Goal: Navigation & Orientation: Find specific page/section

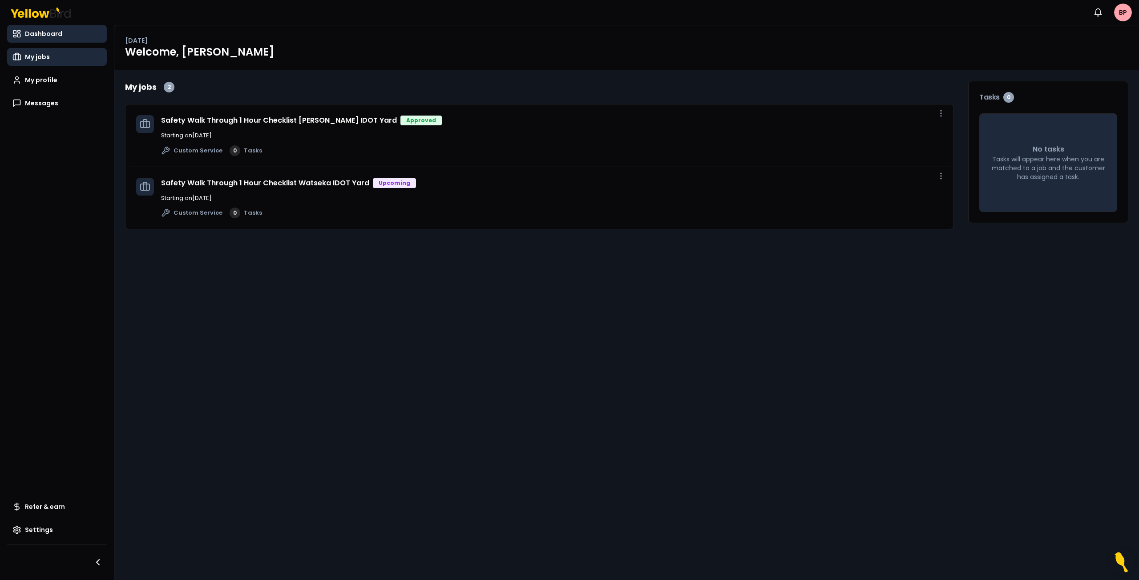
click at [41, 59] on span "My jobs" at bounding box center [37, 56] width 25 height 9
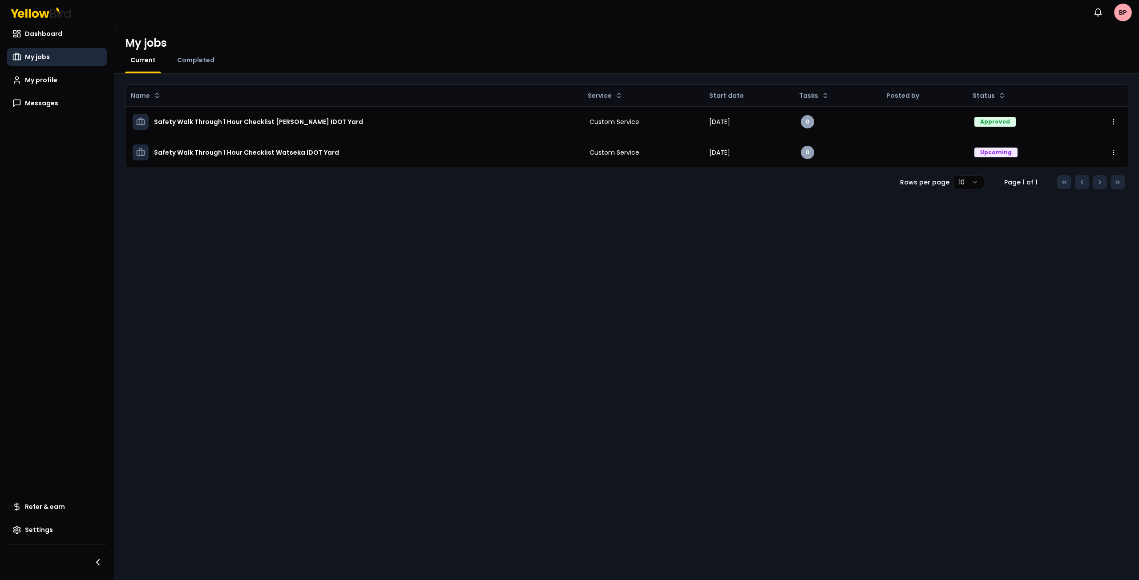
click at [193, 64] on div "Completed" at bounding box center [196, 65] width 48 height 18
click at [193, 61] on span "Completed" at bounding box center [195, 60] width 37 height 9
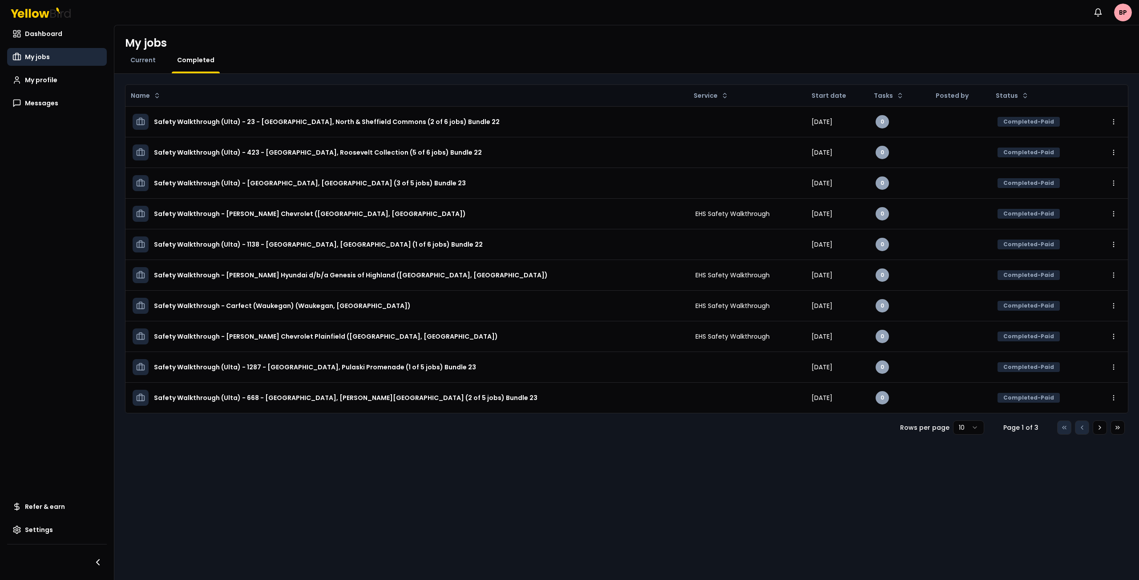
click at [975, 431] on html "Notifications BP Dashboard My jobs My profile Messages Refer & earn Settings My…" at bounding box center [569, 290] width 1139 height 580
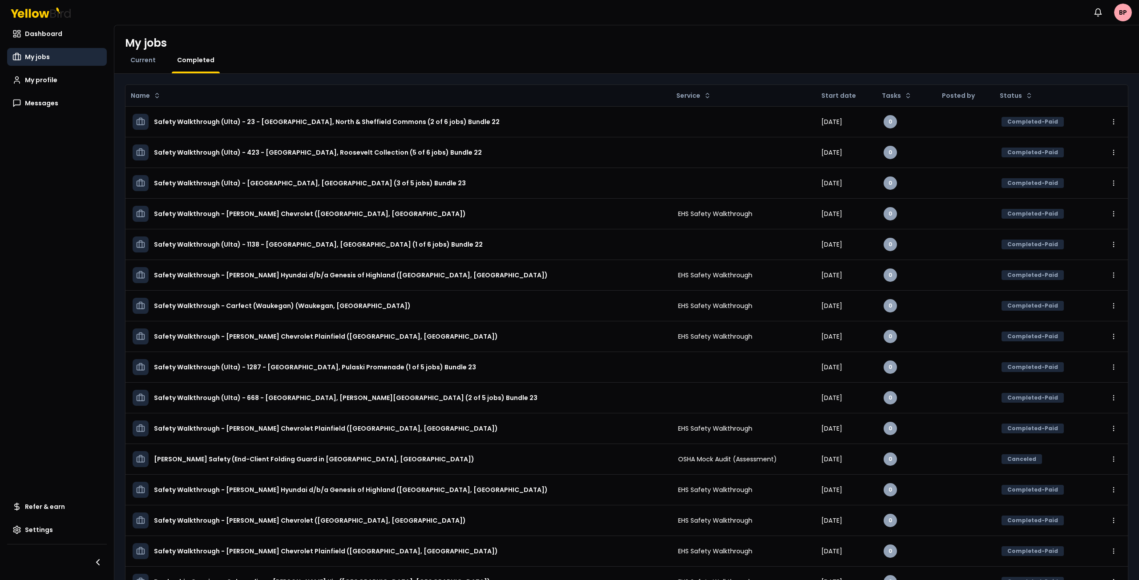
scroll to position [161, 0]
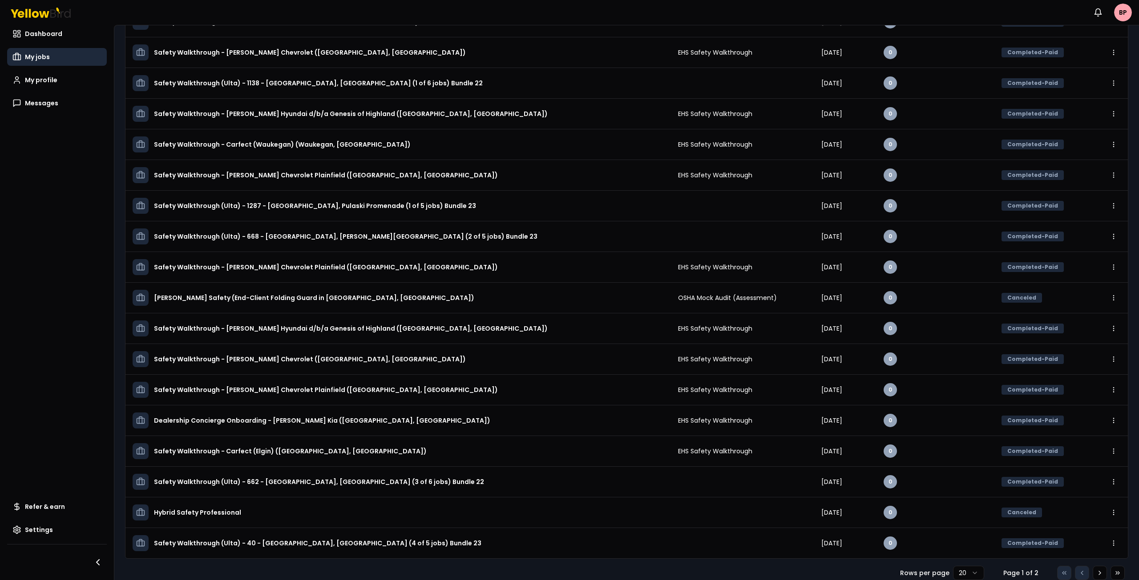
click at [968, 574] on html "Notifications BP Dashboard My jobs My profile Messages Refer & earn Settings My…" at bounding box center [569, 290] width 1139 height 580
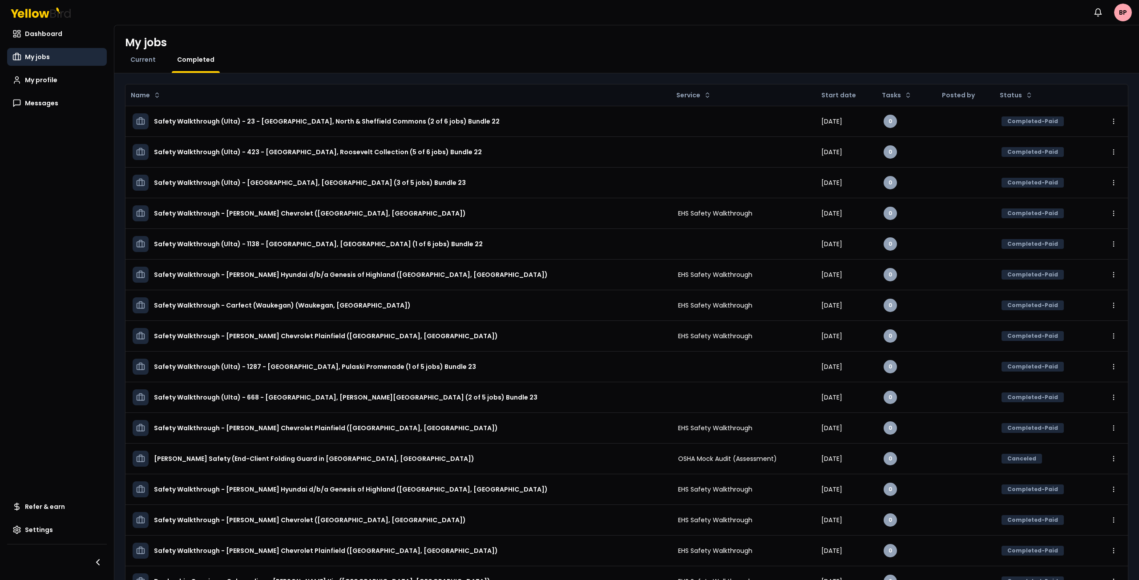
scroll to position [0, 0]
click at [146, 62] on span "Current" at bounding box center [142, 60] width 25 height 9
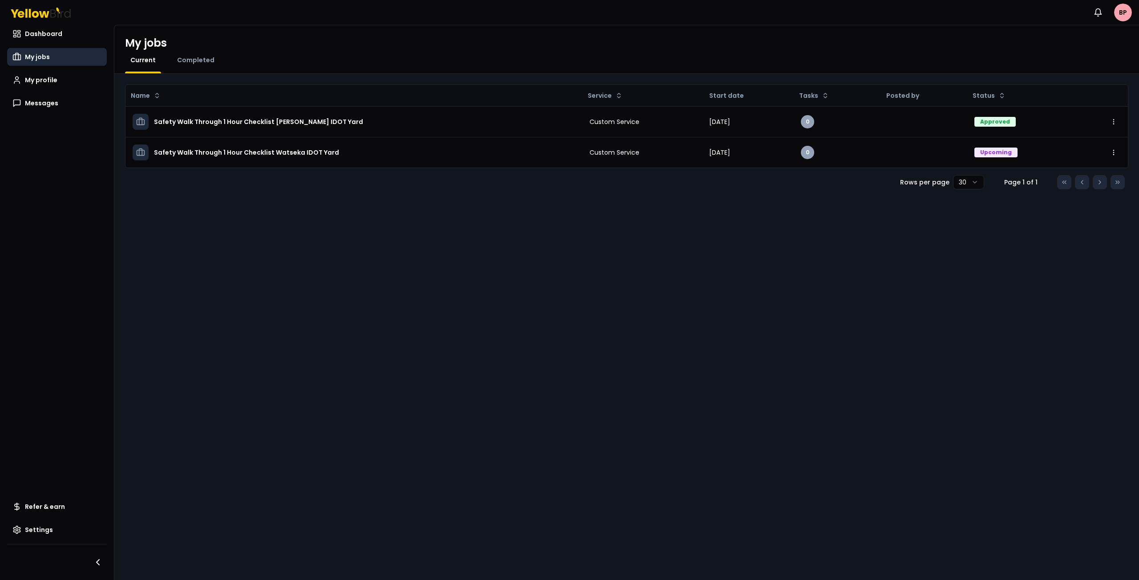
click at [52, 57] on link "My jobs" at bounding box center [57, 57] width 100 height 18
click at [30, 36] on span "Dashboard" at bounding box center [43, 33] width 37 height 9
